Goal: Use online tool/utility: Utilize a website feature to perform a specific function

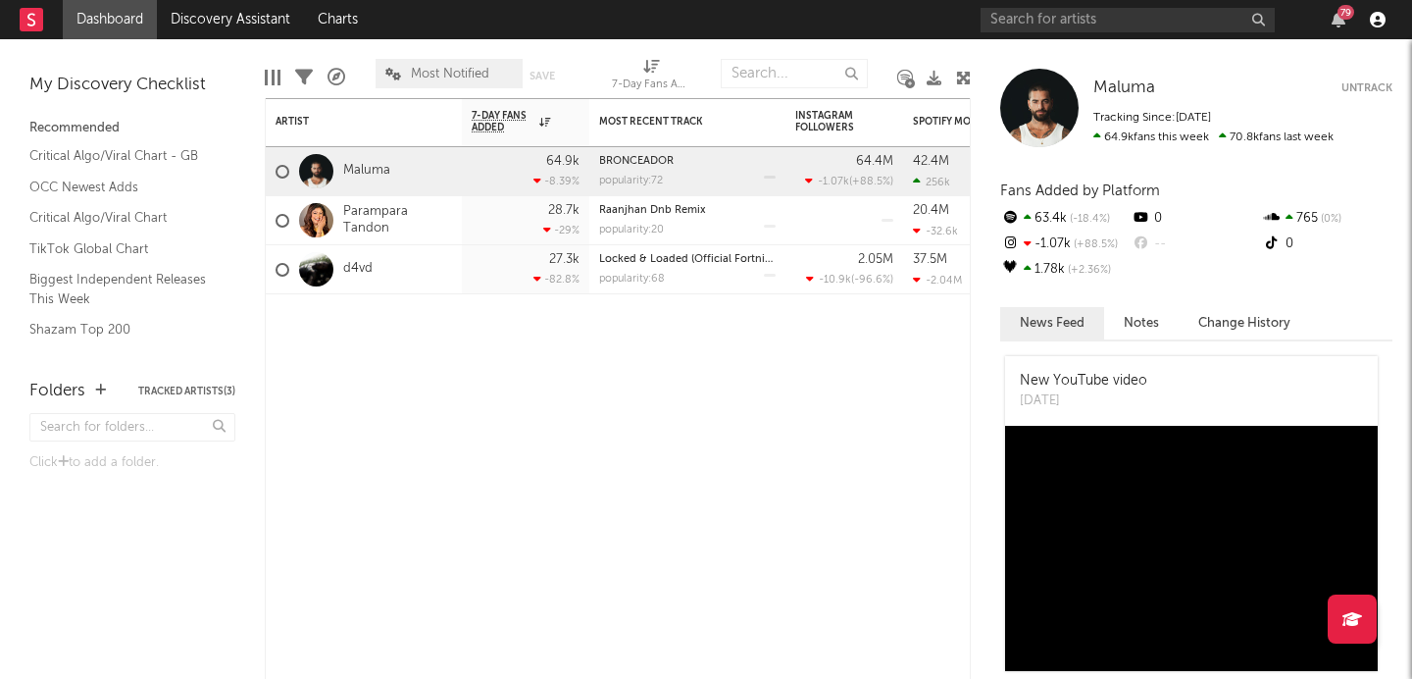
click at [1384, 19] on icon "button" at bounding box center [1378, 20] width 16 height 16
click at [793, 460] on div "Artist Notifications 7-Day Fans Added WoW % Change Most Recent Track Popularity…" at bounding box center [618, 388] width 706 height 581
click at [251, 24] on link "Discovery Assistant" at bounding box center [230, 19] width 147 height 39
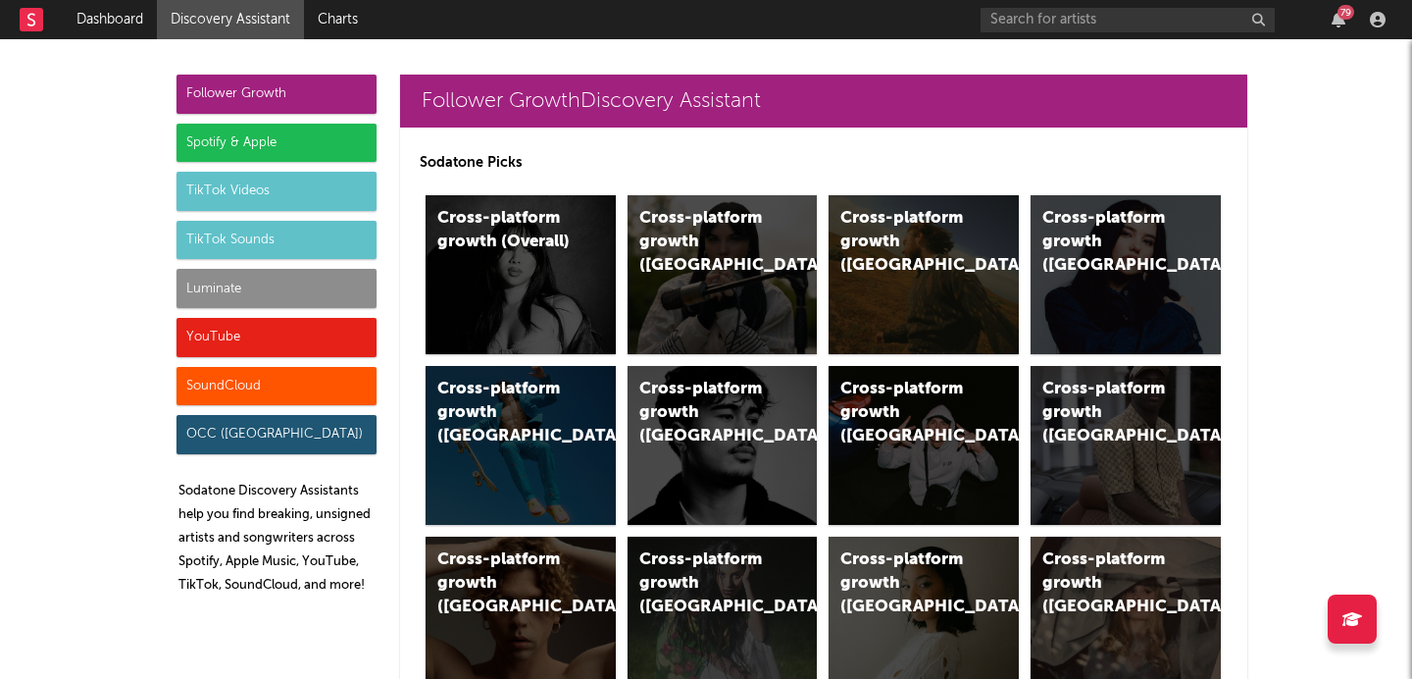
click at [335, 183] on div "TikTok Videos" at bounding box center [277, 191] width 200 height 39
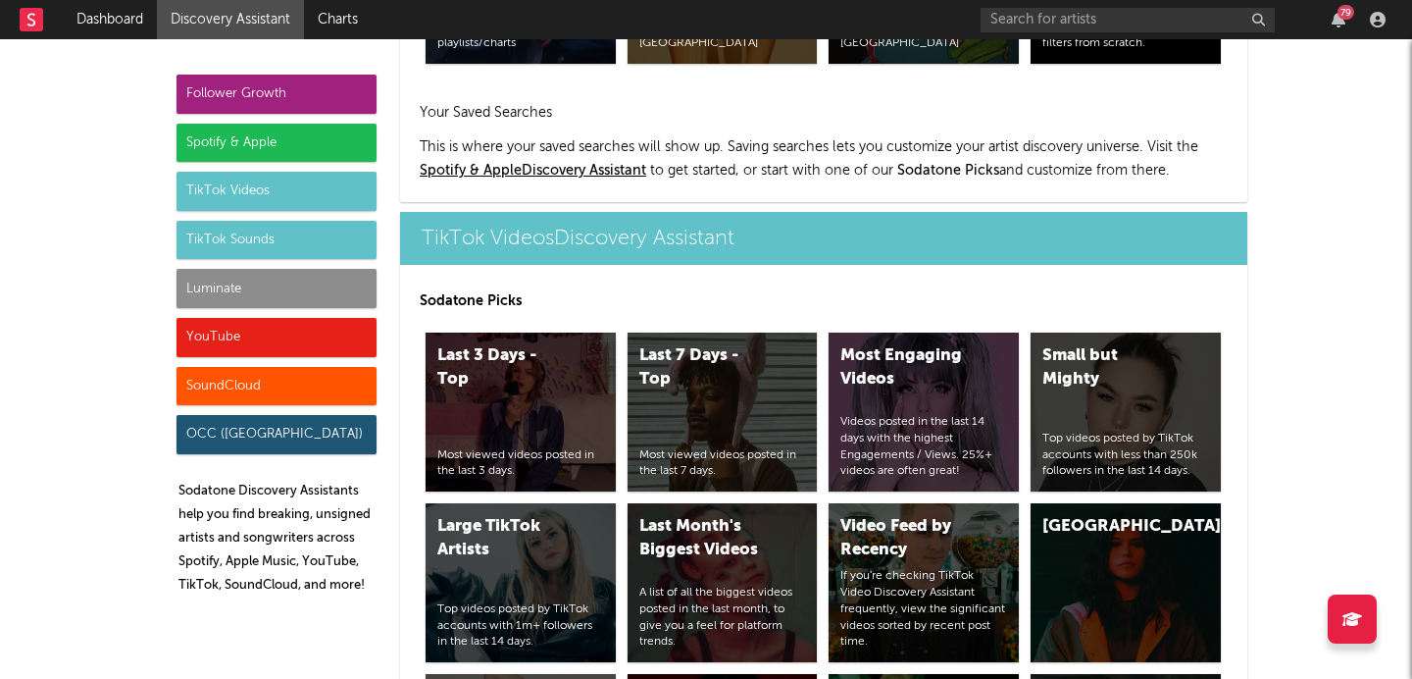
scroll to position [4473, 0]
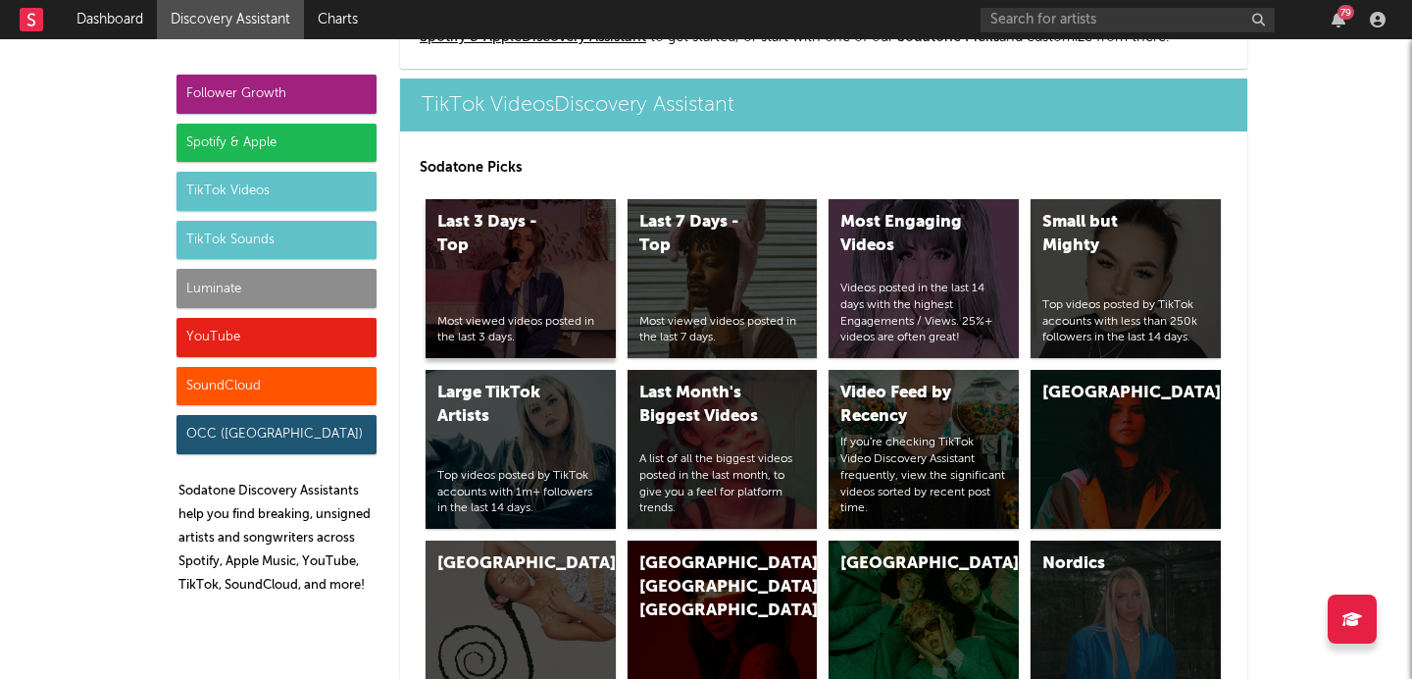
click at [533, 252] on div "Last 3 Days - Top" at bounding box center [503, 234] width 133 height 47
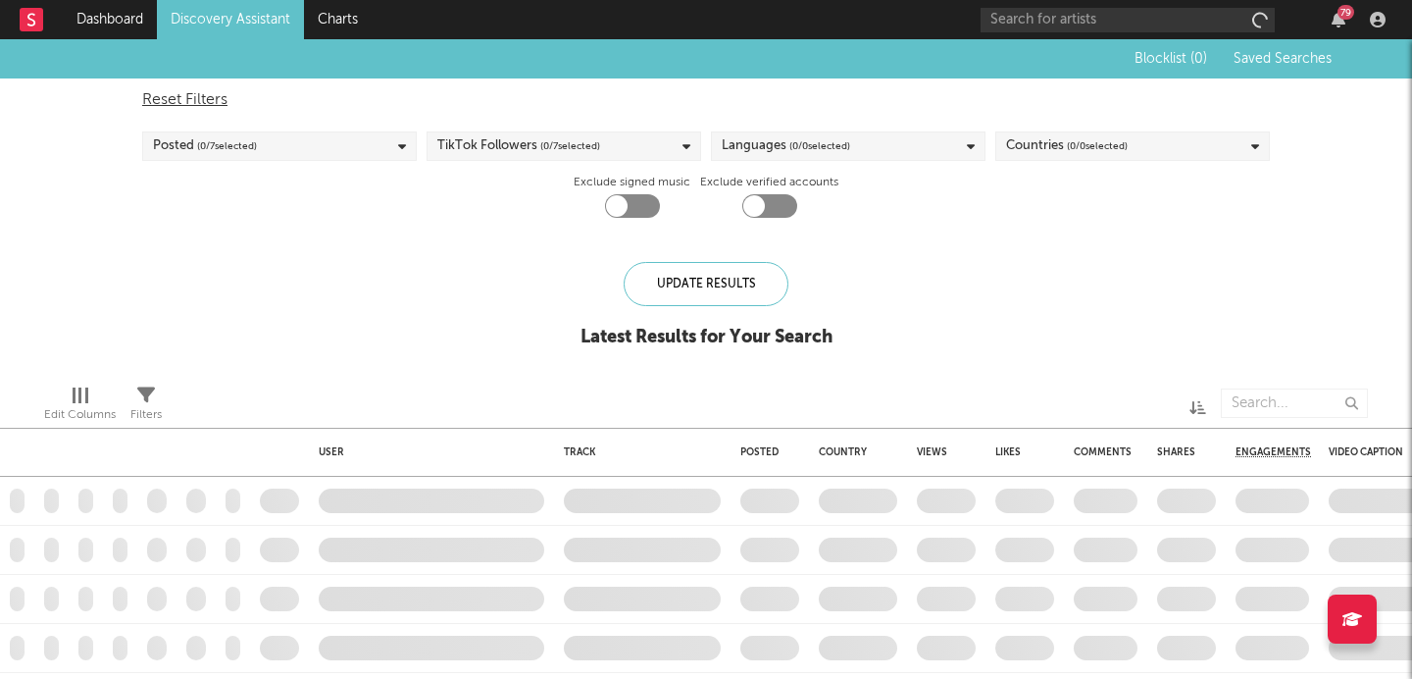
checkbox input "true"
